Goal: Browse casually

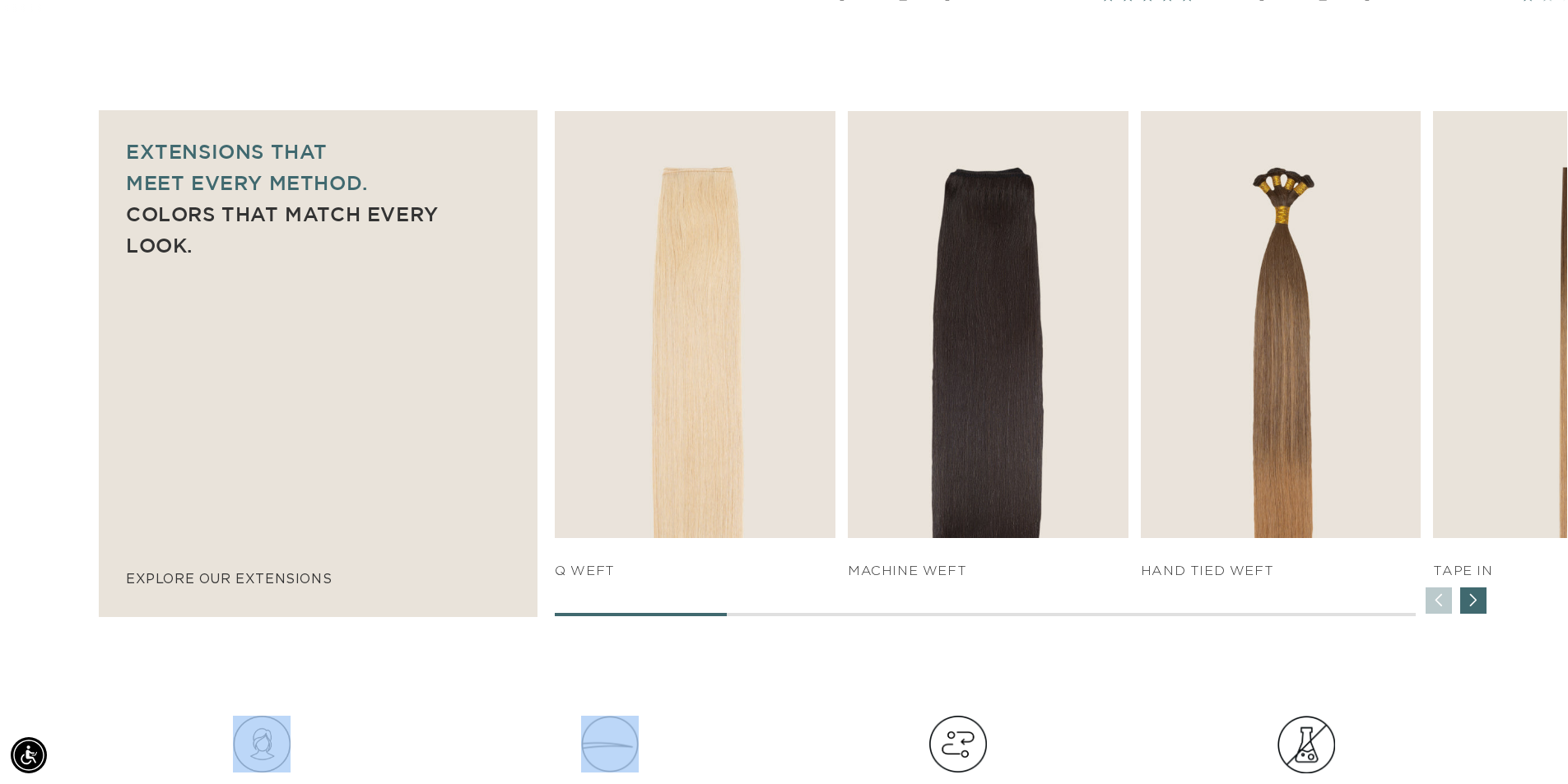
drag, startPoint x: 692, startPoint y: 624, endPoint x: 707, endPoint y: 614, distance: 18.0
click at [746, 616] on div at bounding box center [985, 615] width 860 height 4
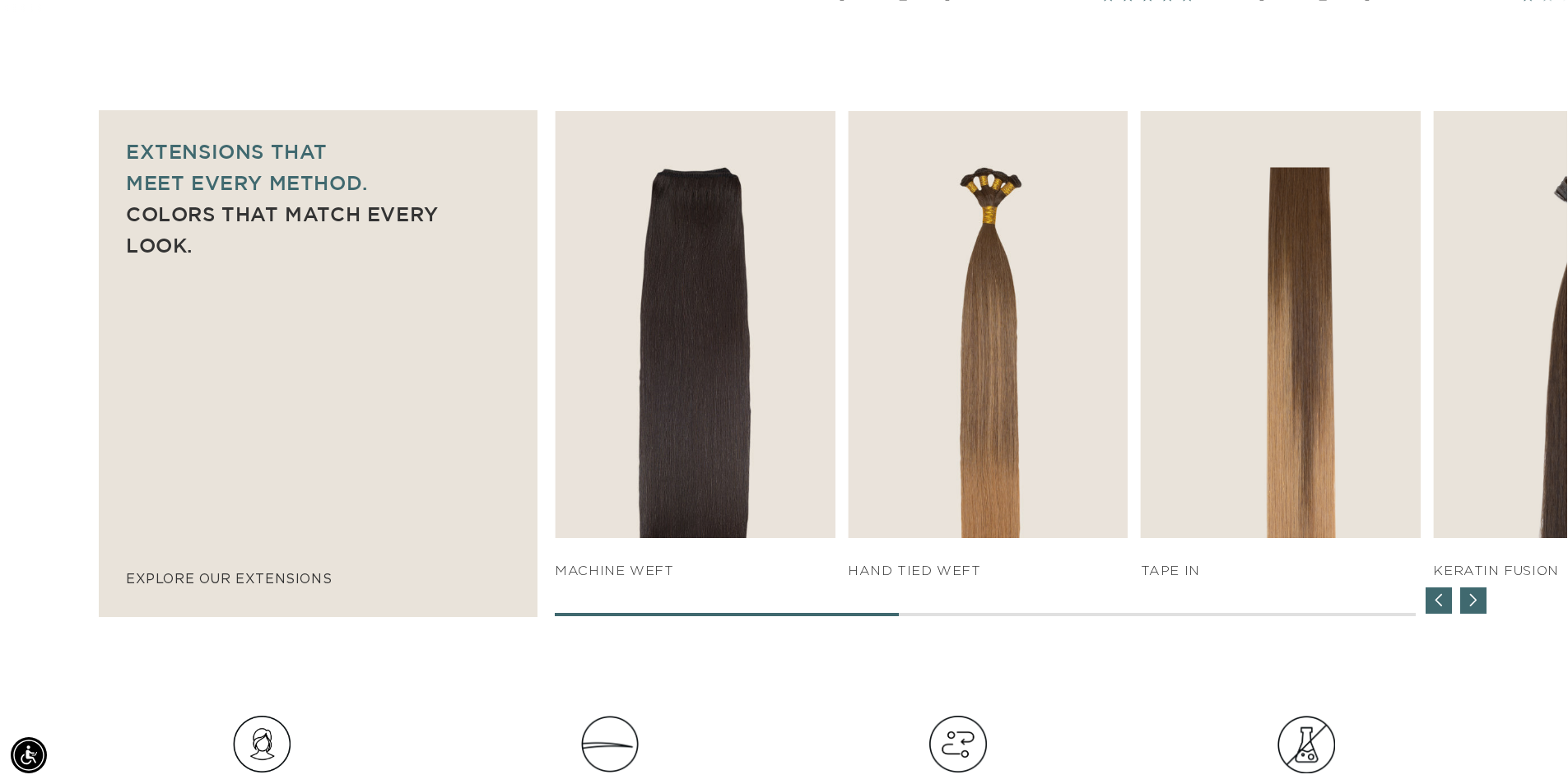
scroll to position [0, 1451]
click at [1475, 603] on div "Next slide" at bounding box center [1473, 601] width 26 height 26
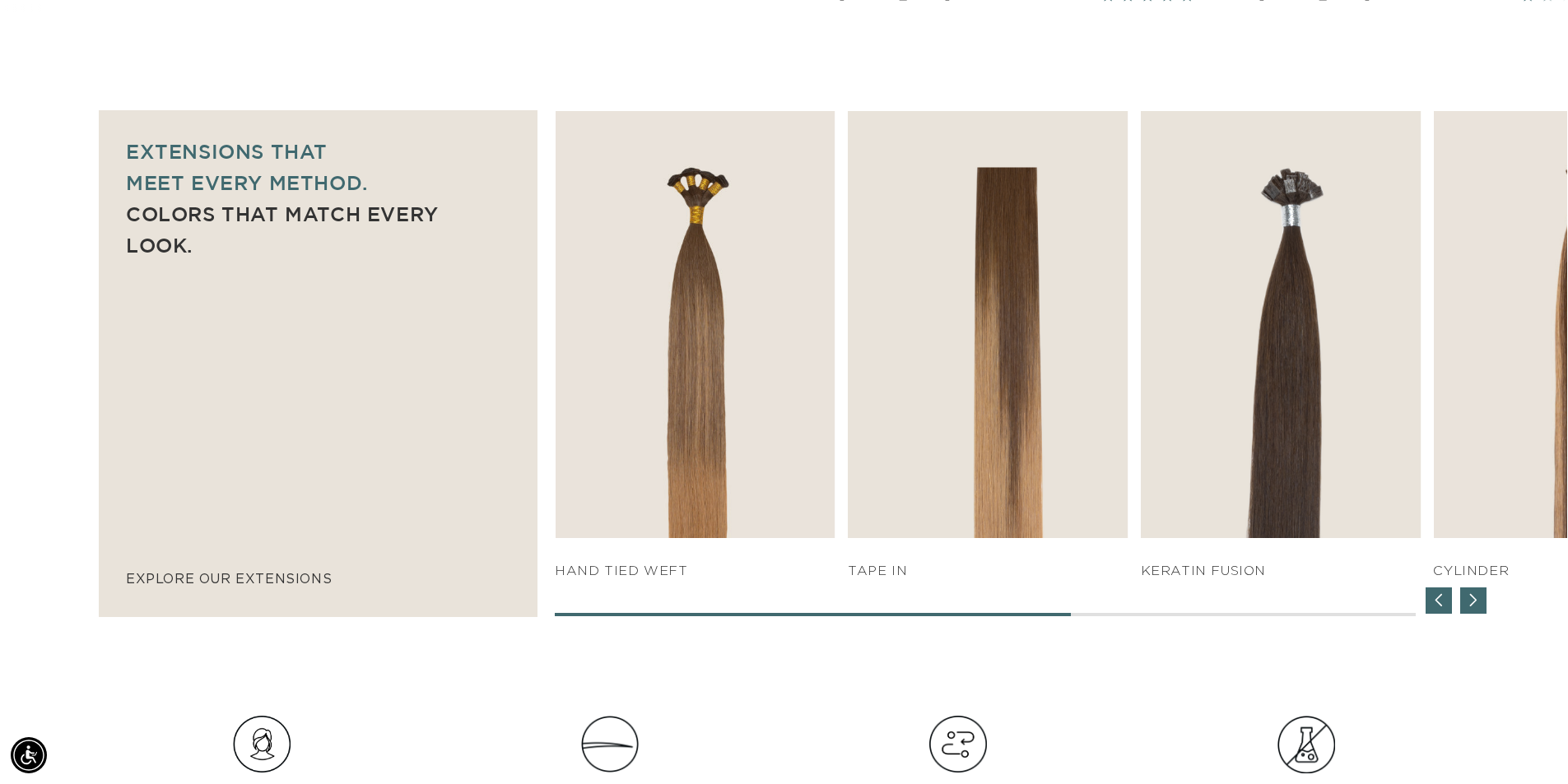
click at [1475, 603] on div "Next slide" at bounding box center [1473, 601] width 26 height 26
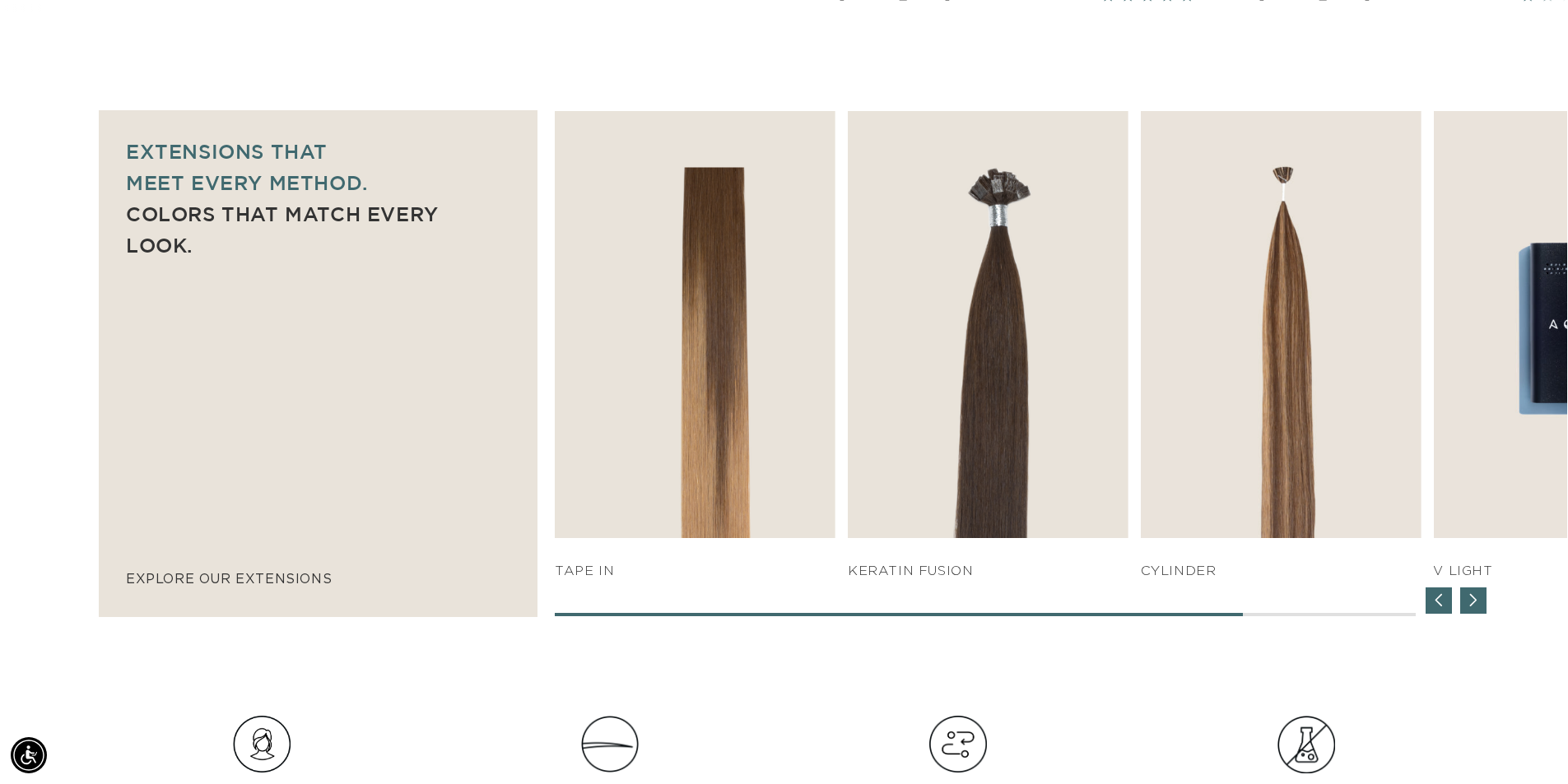
click at [1474, 603] on div "Next slide" at bounding box center [1473, 601] width 26 height 26
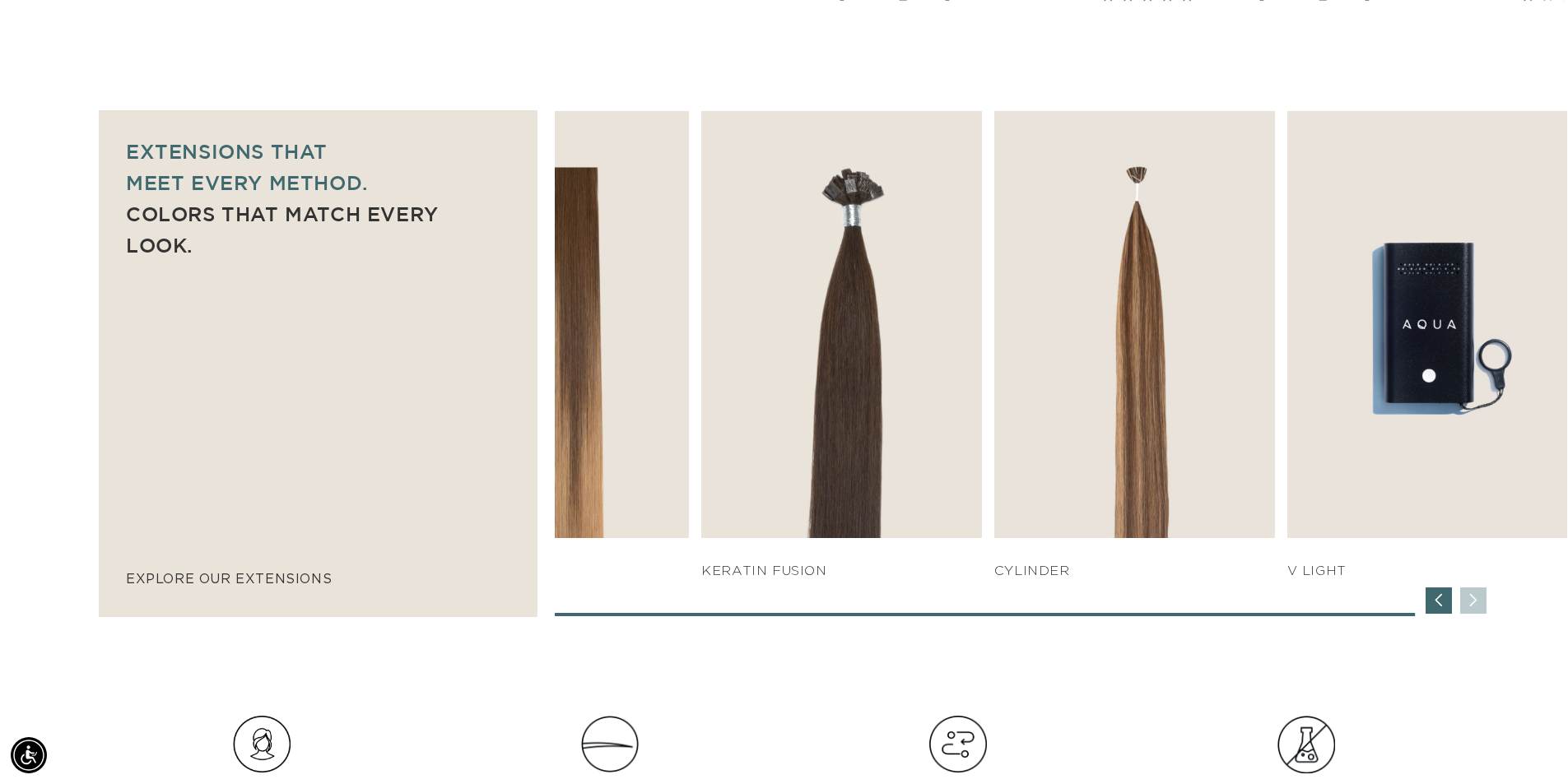
click at [1427, 611] on div "Previous slide" at bounding box center [1438, 601] width 26 height 26
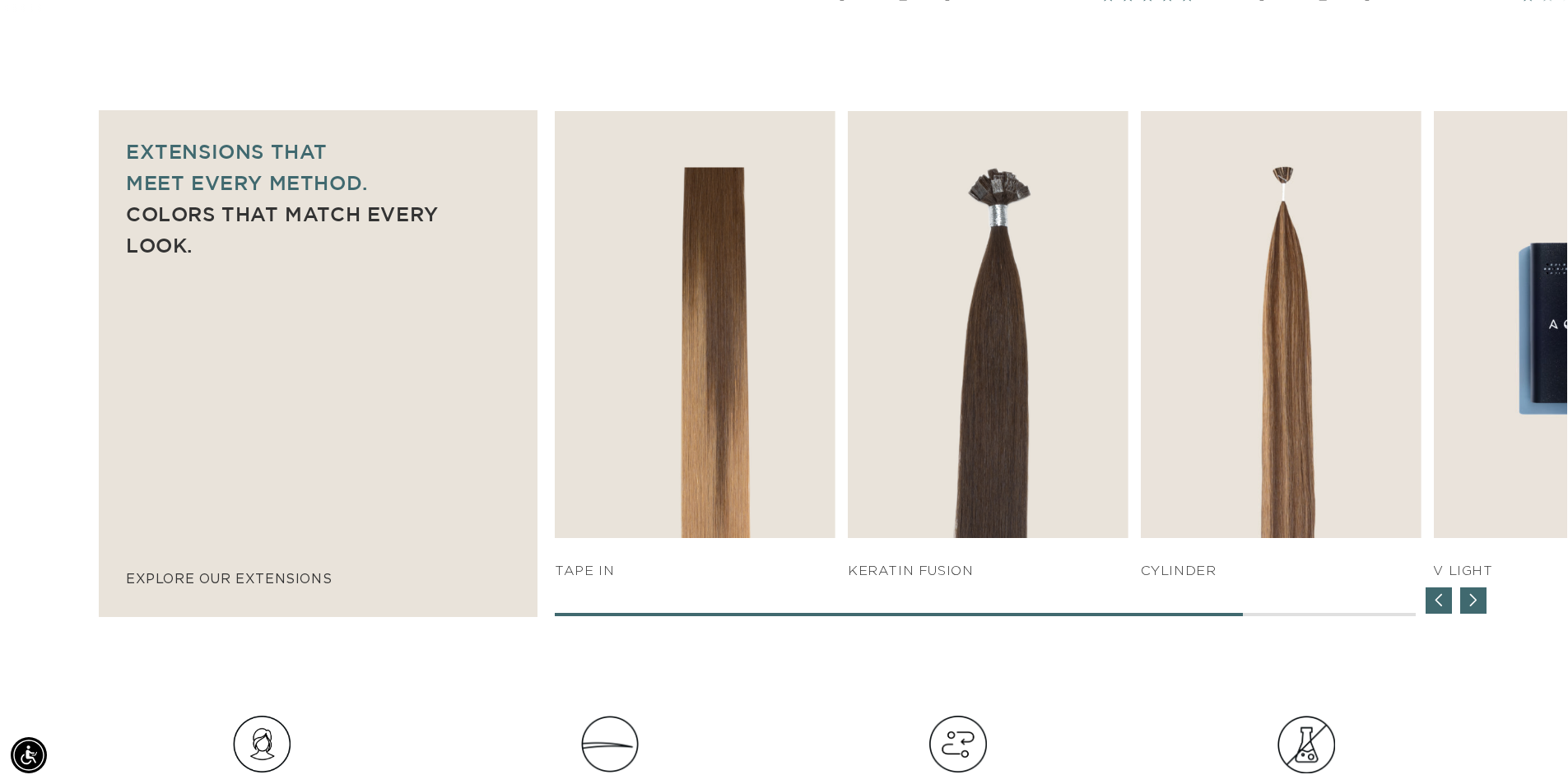
scroll to position [0, 2902]
click at [1427, 611] on div "Previous slide" at bounding box center [1438, 601] width 26 height 26
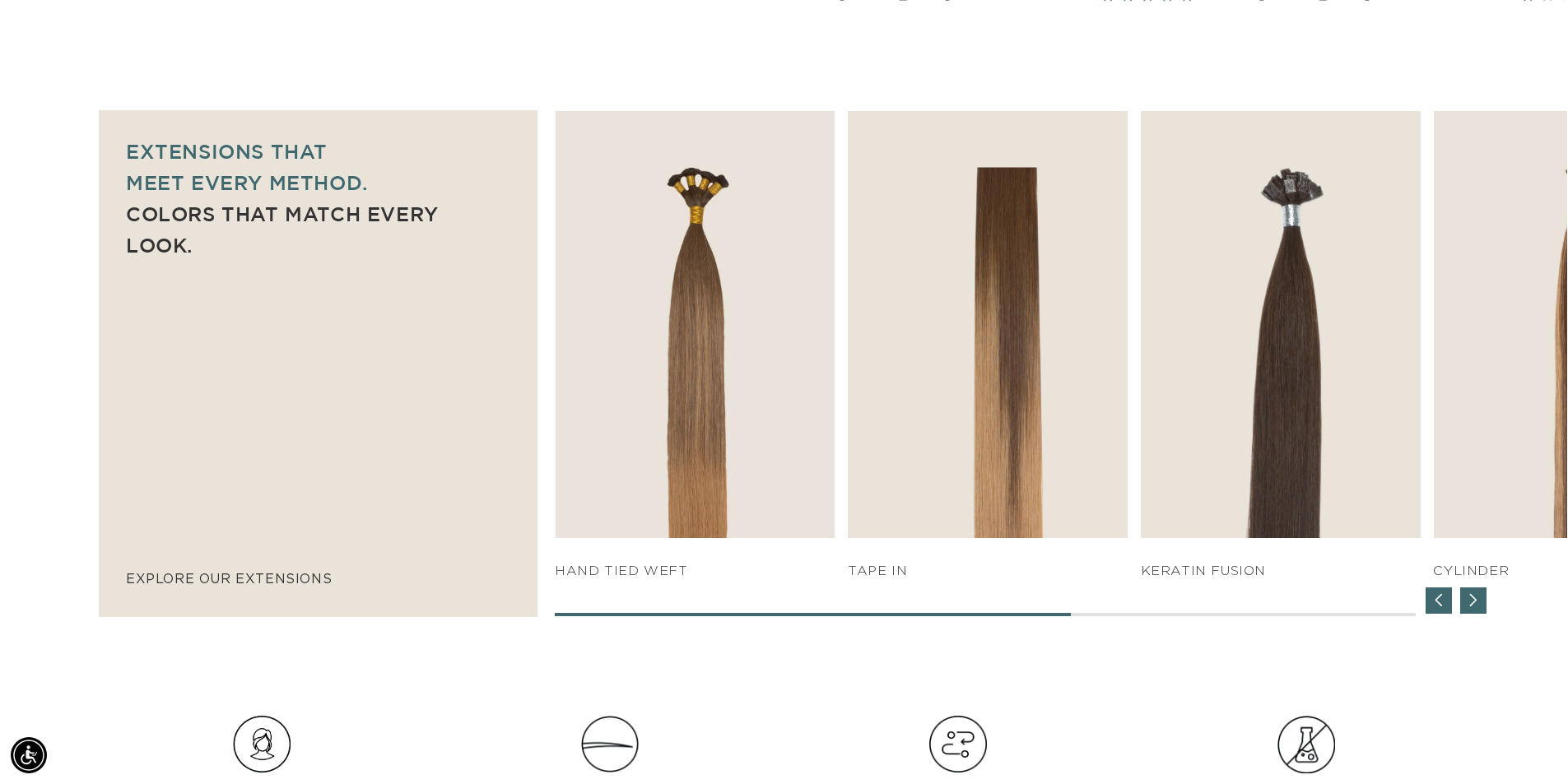
click at [1427, 611] on div "Previous slide" at bounding box center [1438, 601] width 26 height 26
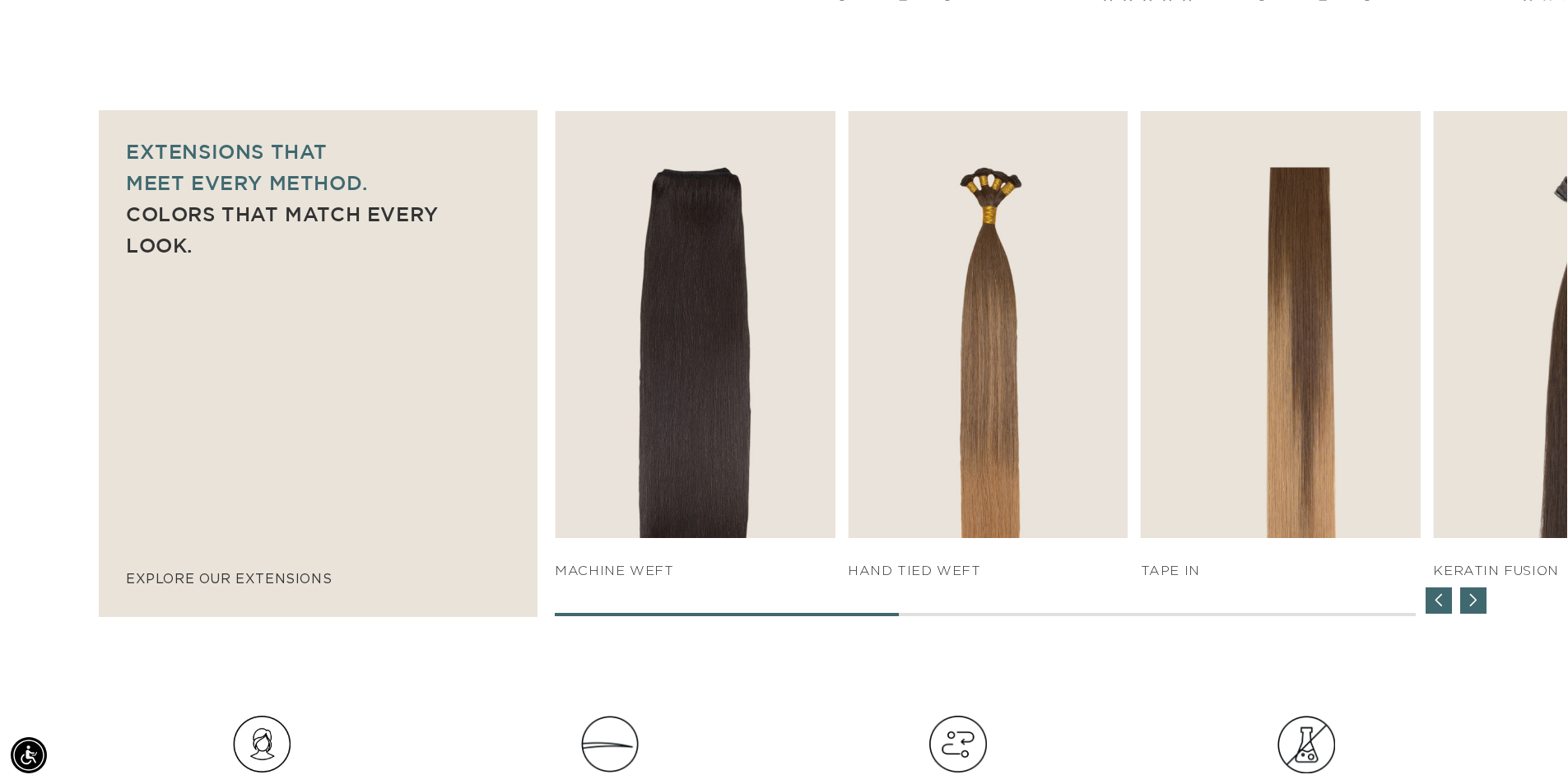
click at [1427, 611] on div "Previous slide" at bounding box center [1438, 601] width 26 height 26
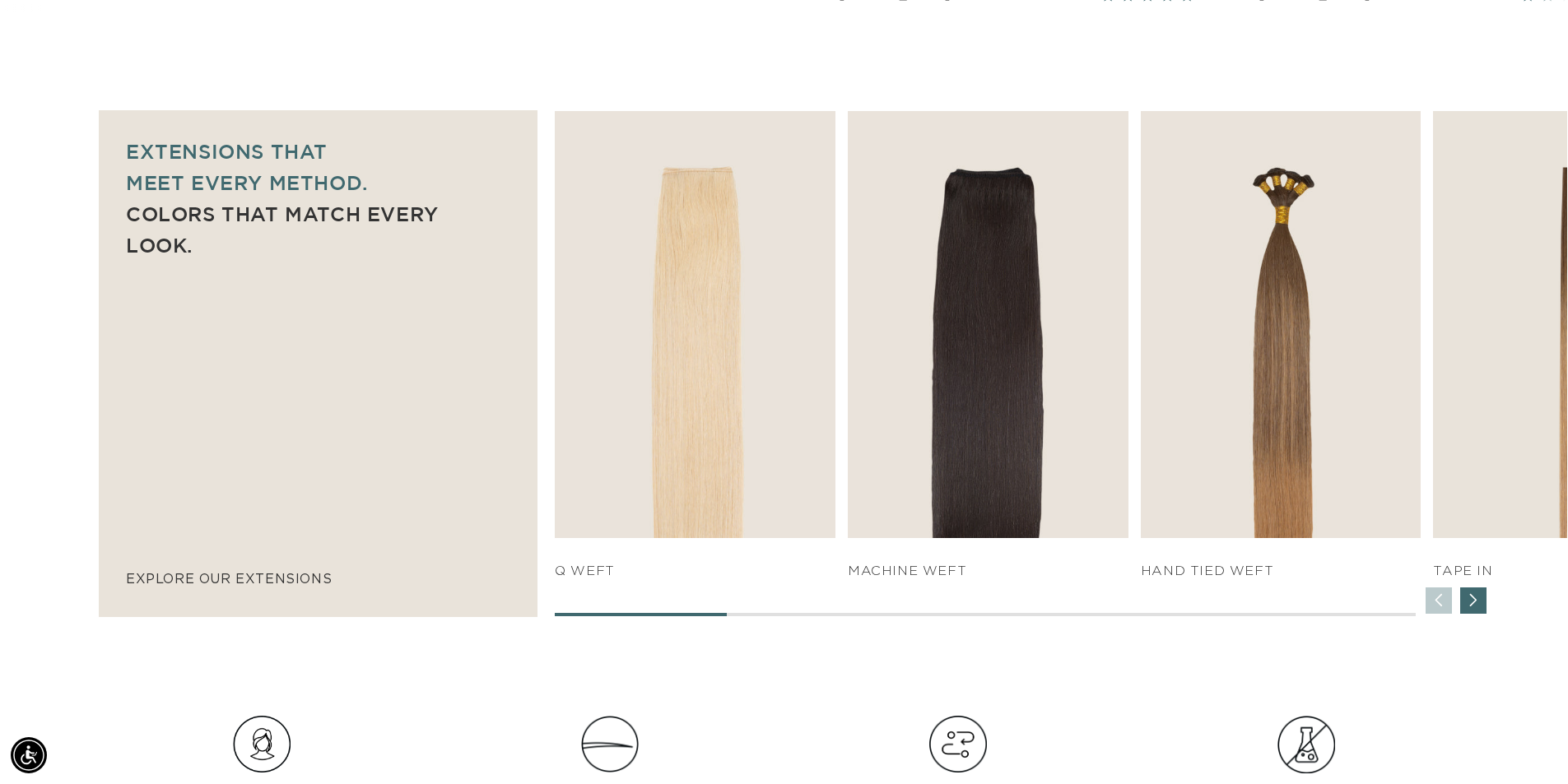
scroll to position [0, 0]
click at [1427, 611] on div "SHOP NOW q weft SHOP NOW Machine Weft SHOP NOW" at bounding box center [1061, 363] width 1012 height 505
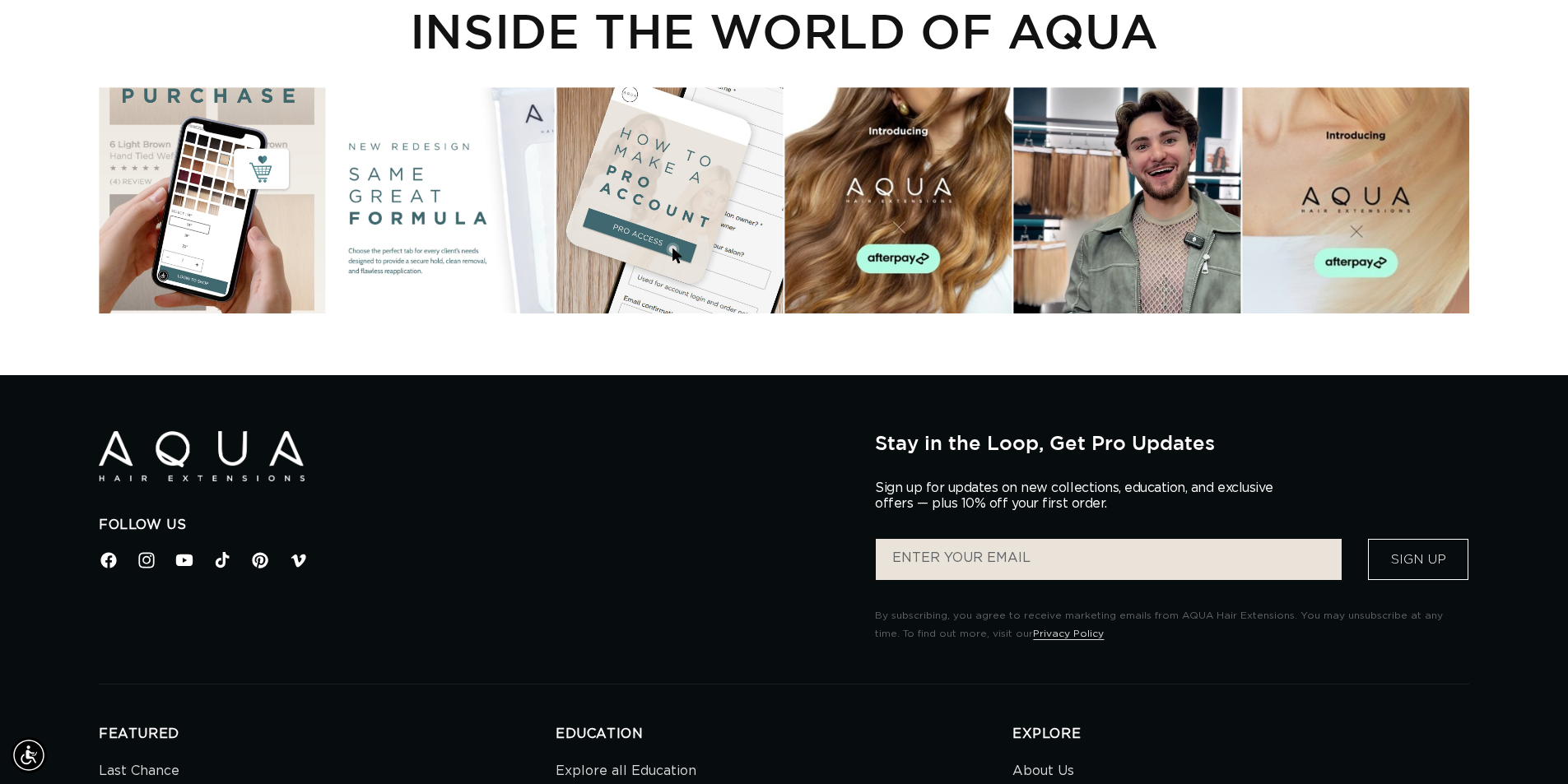
scroll to position [0, 1451]
click at [196, 280] on div "Instagram post opens in a popup" at bounding box center [212, 200] width 226 height 226
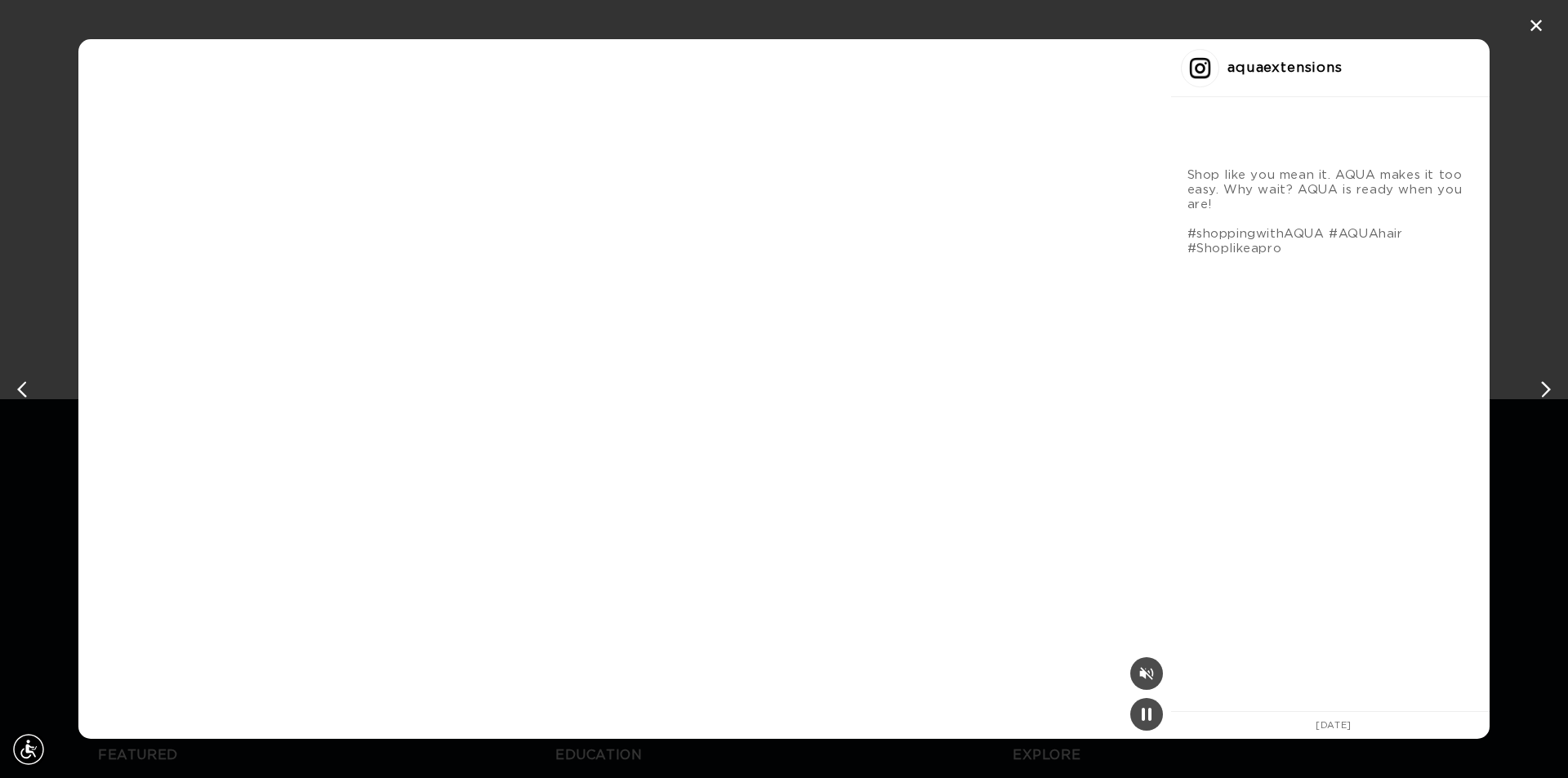
scroll to position [0, 1452]
click at [1541, 27] on div "✕" at bounding box center [1536, 26] width 25 height 25
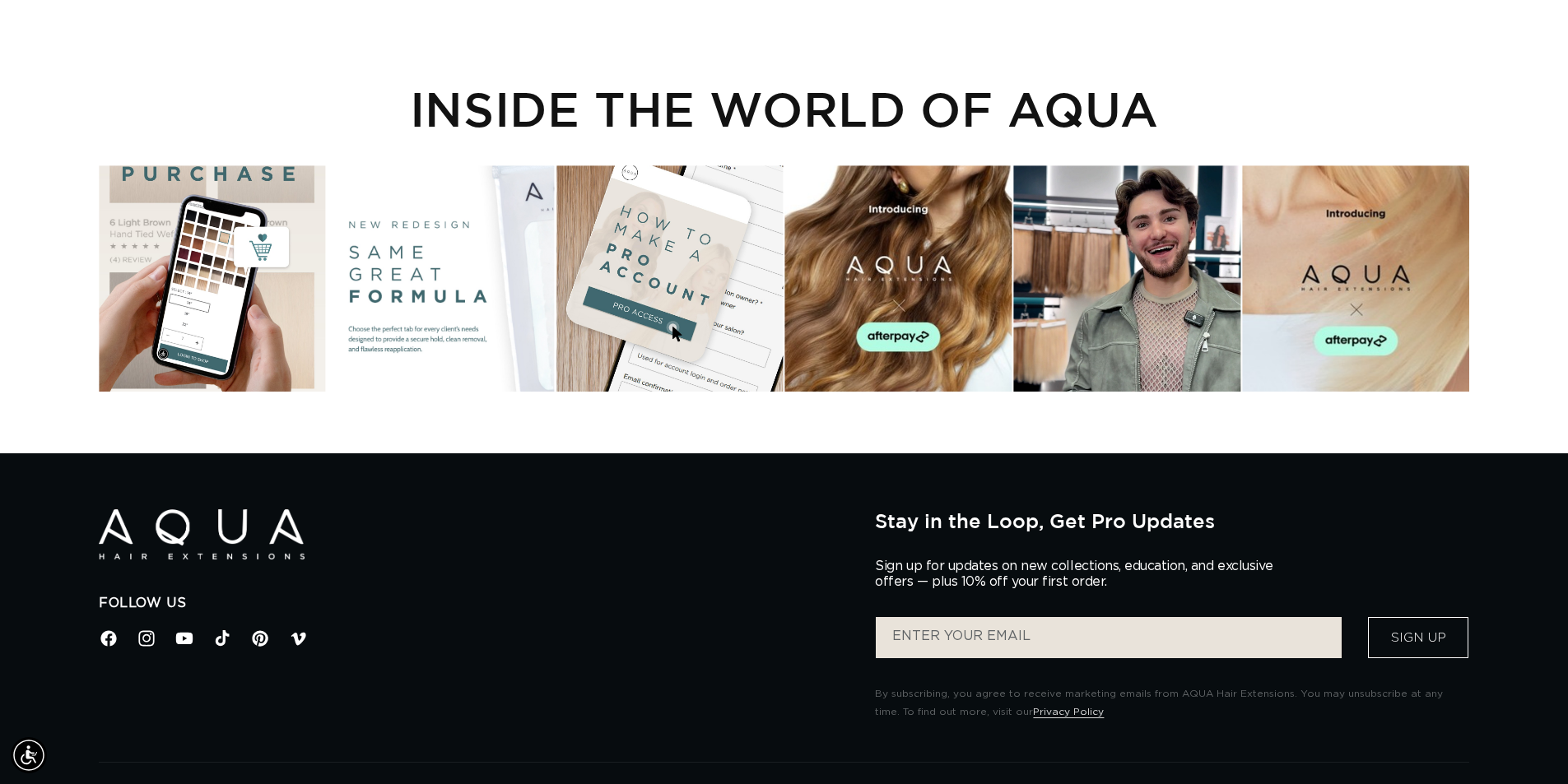
scroll to position [5184, 0]
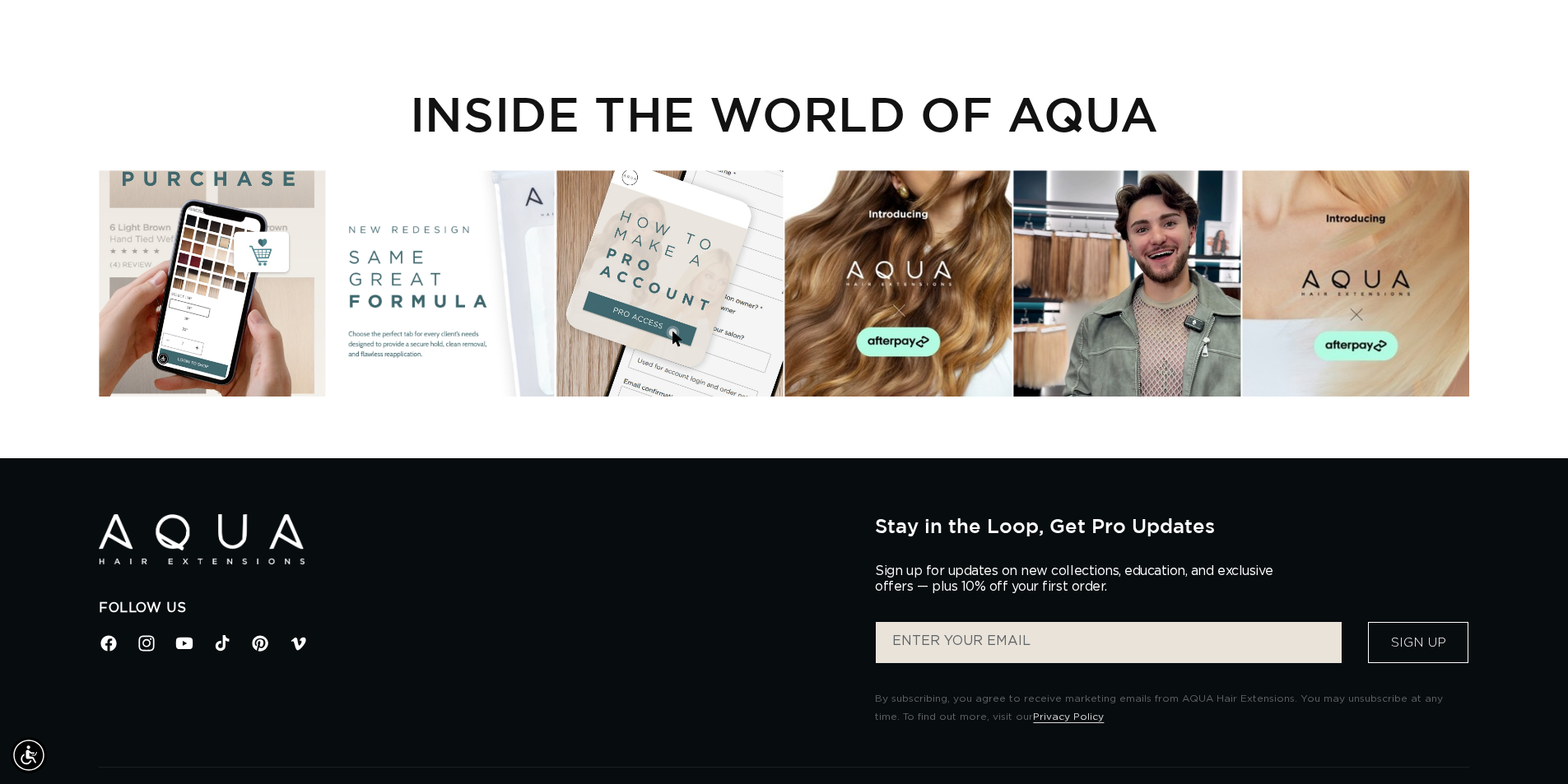
click at [479, 342] on div "Instagram post opens in a popup" at bounding box center [440, 284] width 226 height 226
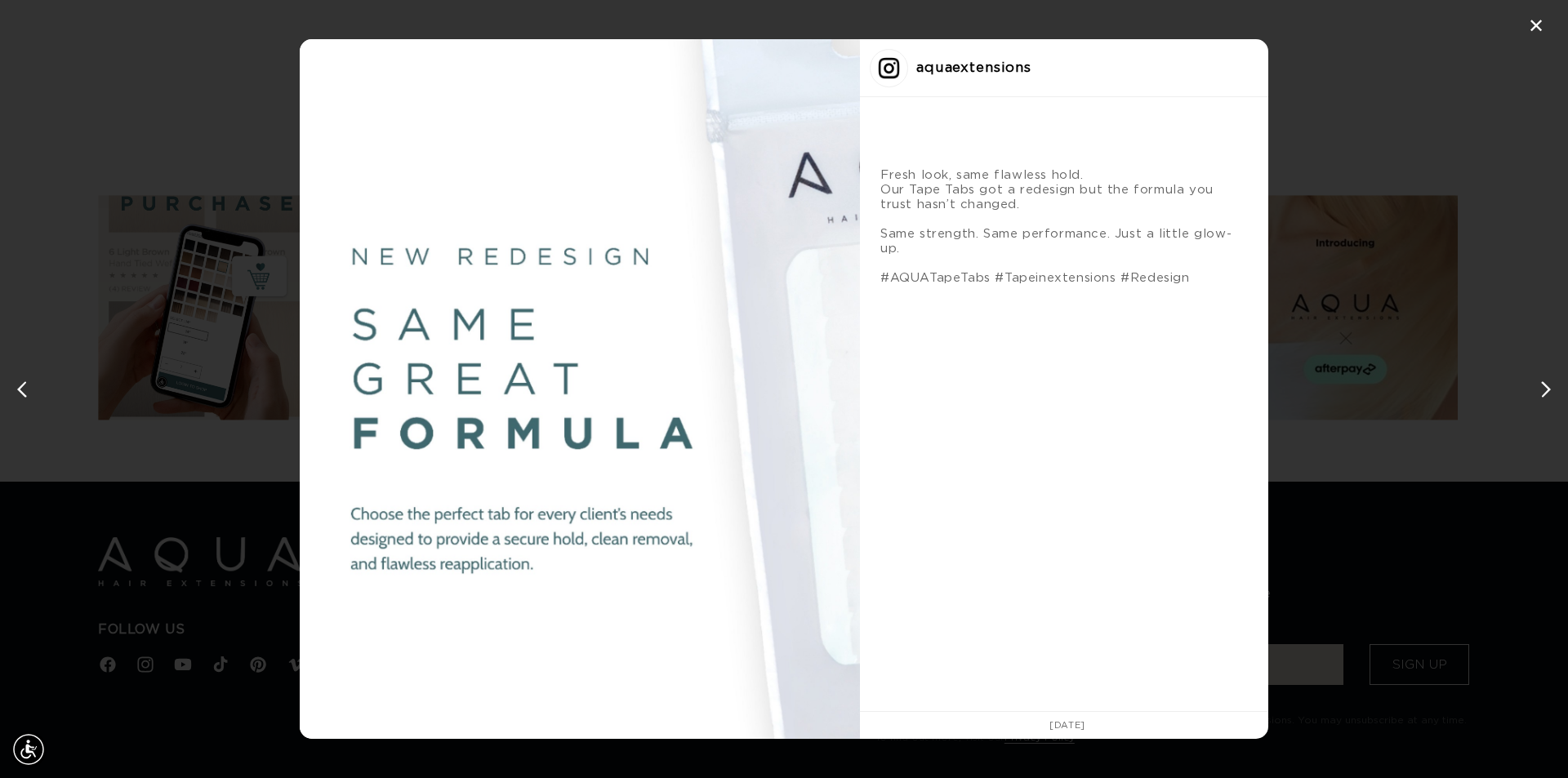
scroll to position [0, 2904]
click at [1552, 372] on div "✕ aquaextensions Fresh look, same flawless hold. Our Tape Tabs got a redesign b…" at bounding box center [784, 389] width 1568 height 778
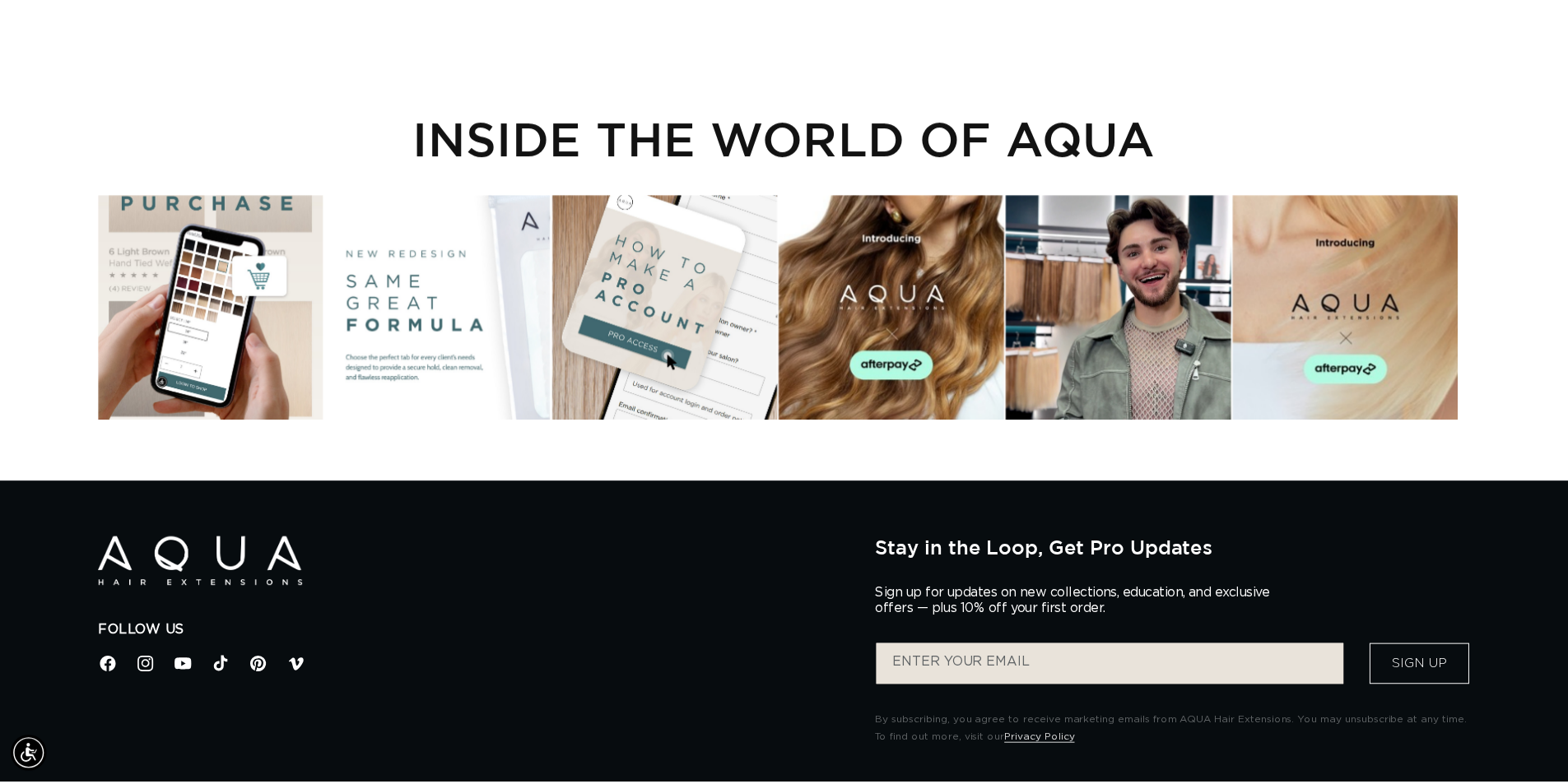
scroll to position [0, 0]
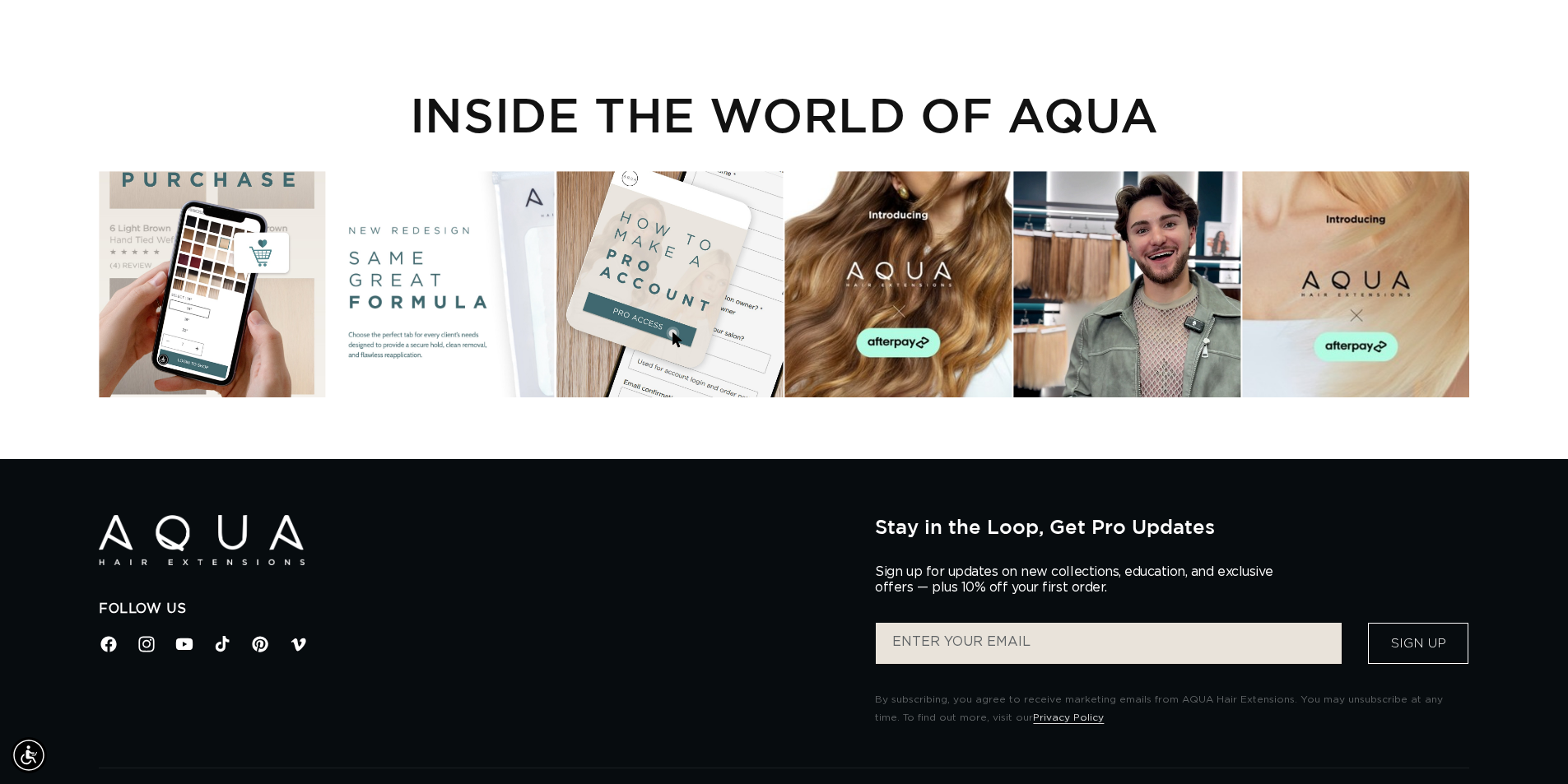
drag, startPoint x: 1498, startPoint y: 343, endPoint x: 1483, endPoint y: 340, distance: 15.3
click at [1496, 340] on div "INSIDE THE WORLD OF AQUA" at bounding box center [784, 222] width 1568 height 350
click at [617, 239] on div "Instagram post opens in a popup" at bounding box center [669, 285] width 226 height 226
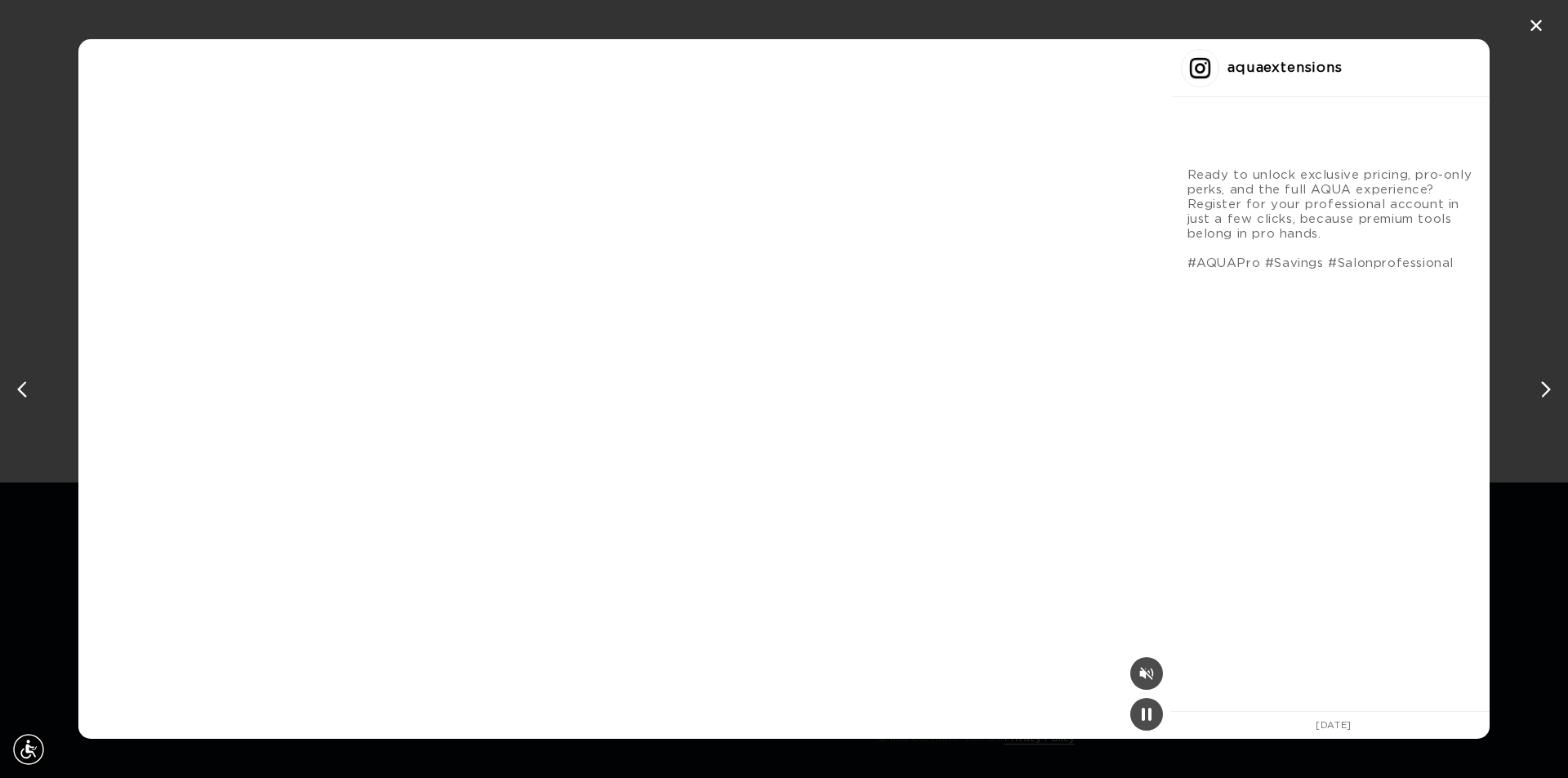
scroll to position [0, 2904]
click at [1533, 29] on div "✕" at bounding box center [1536, 26] width 25 height 25
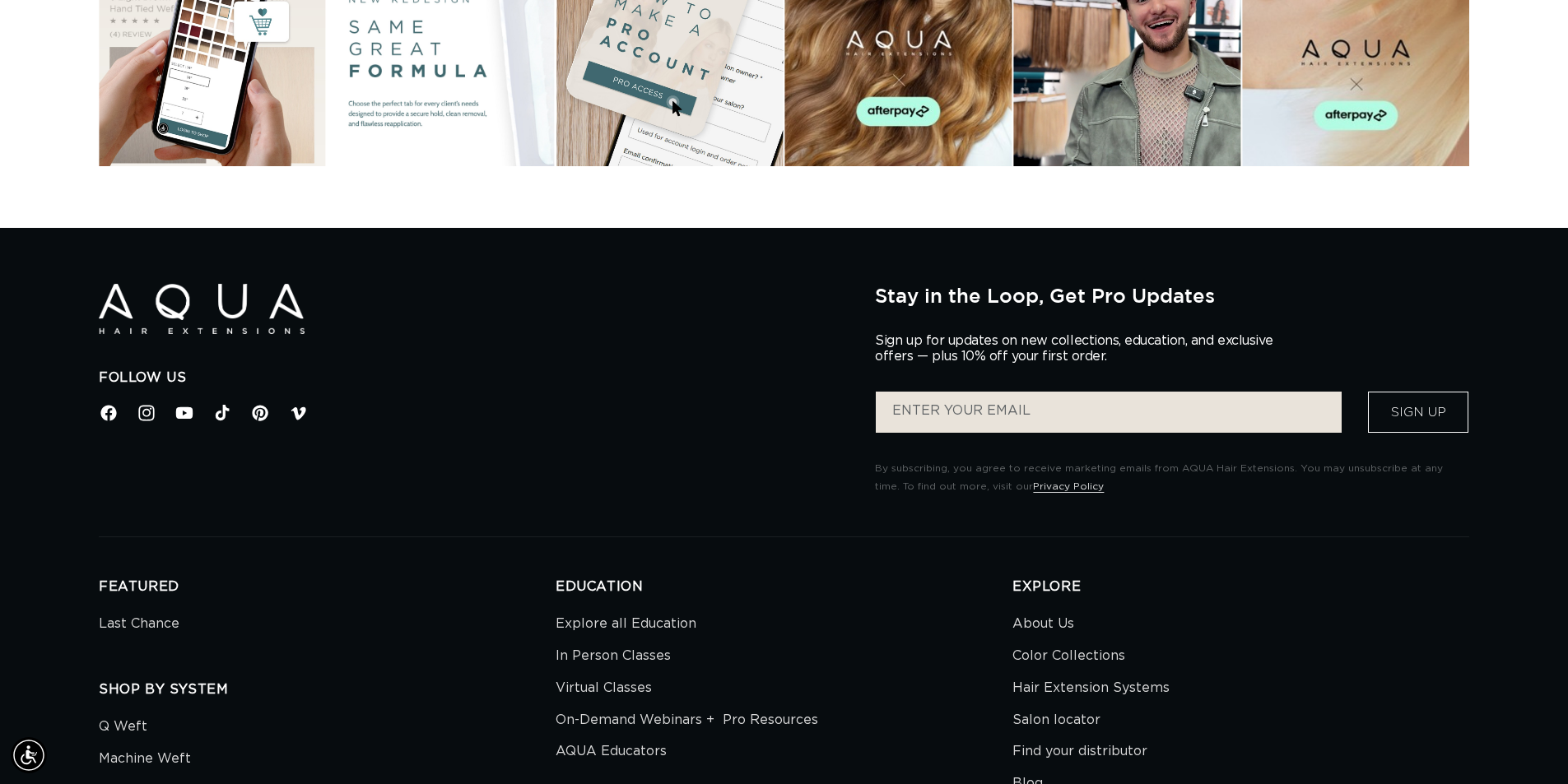
scroll to position [5347, 0]
